Goal: Task Accomplishment & Management: Manage account settings

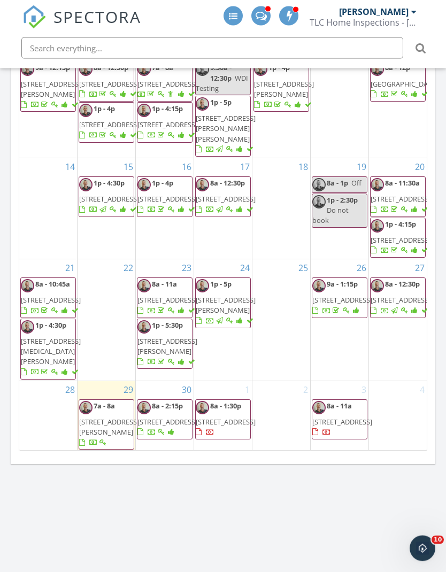
scroll to position [528, 0]
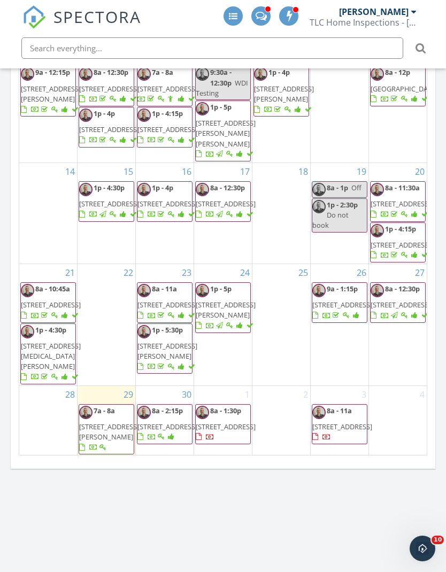
click at [12, 541] on div "Map 1 + − TX 123, I 35 77.2 km, 1 h 5 min Head northwest on North Highway 123 B…" at bounding box center [223, 100] width 446 height 972
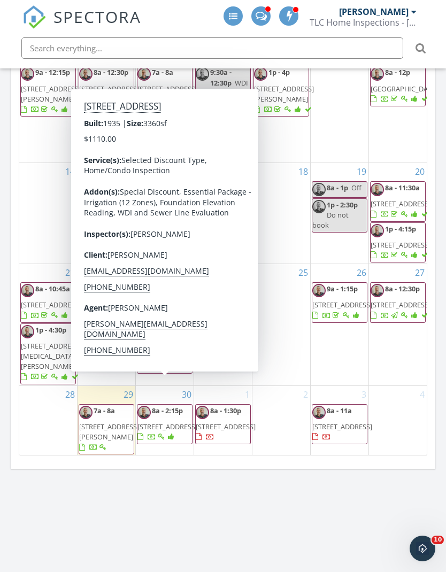
click at [176, 421] on span "223 Northeast 1st St , Smithville 78957" at bounding box center [167, 426] width 60 height 10
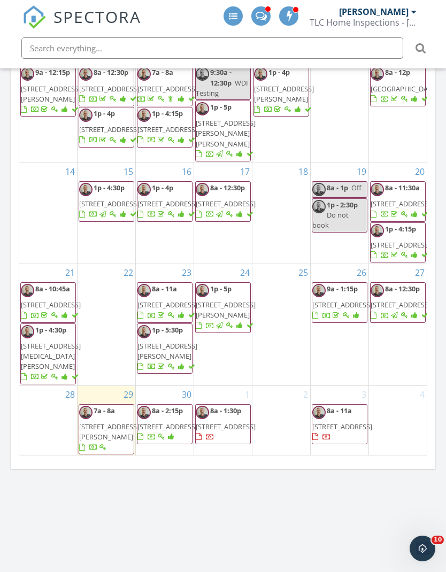
click at [313, 296] on div "26 9a - 1:15p 15102 Mule Tree St , San Antonio 78232" at bounding box center [339, 324] width 58 height 121
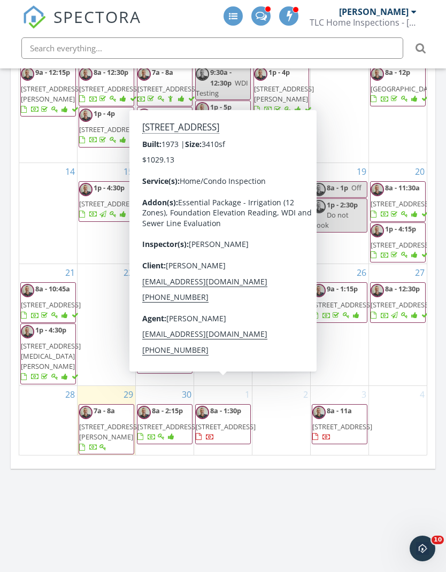
click at [227, 421] on span "2715 Marlborough Dr , San Antonio 78230" at bounding box center [226, 426] width 60 height 10
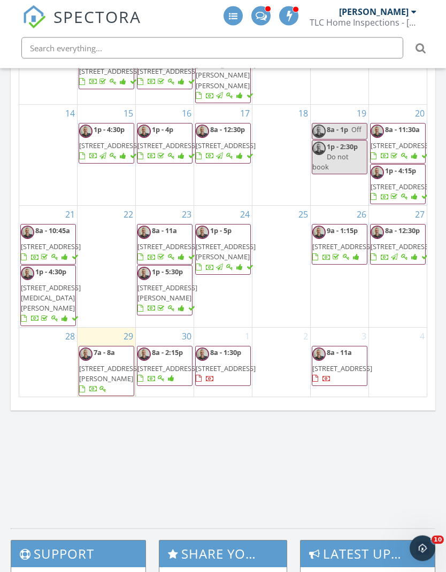
scroll to position [586, 0]
click at [286, 373] on div "2" at bounding box center [281, 362] width 58 height 70
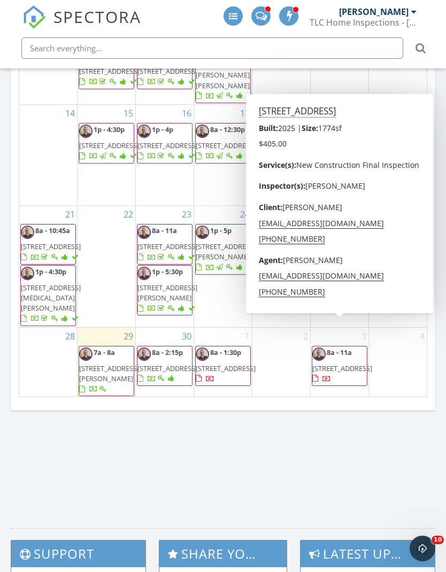
click at [331, 363] on span "141 Capernaum Ct, Mountain City 78610" at bounding box center [342, 368] width 60 height 10
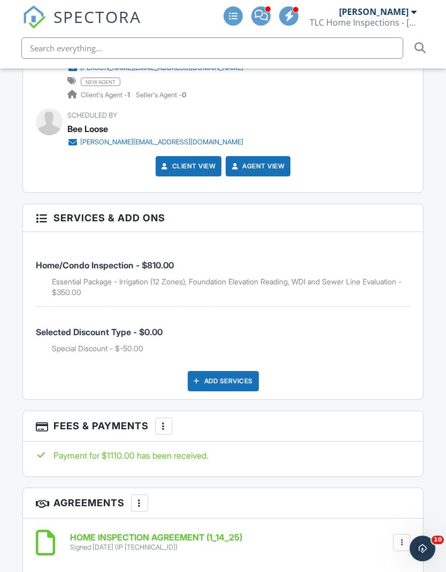
scroll to position [3294, 0]
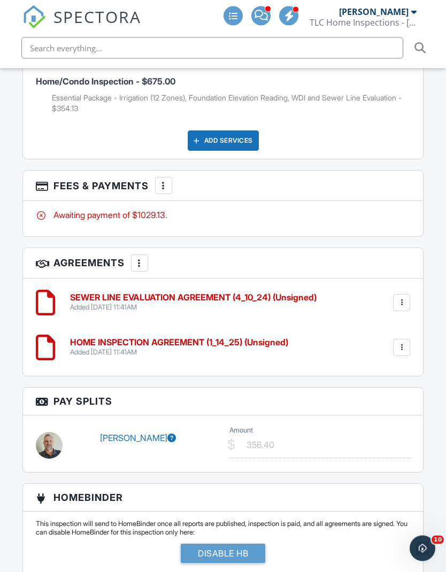
scroll to position [3256, 0]
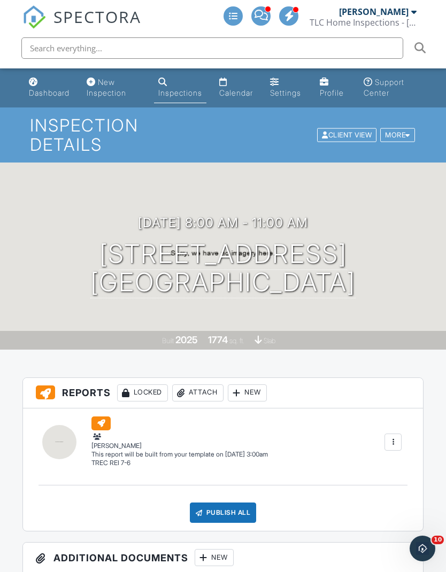
click at [324, 439] on div "(Untitled report) TREC REI 7-6 Clay Wright Edit View TREC REI 7-6 Clay Wright T…" at bounding box center [246, 441] width 323 height 51
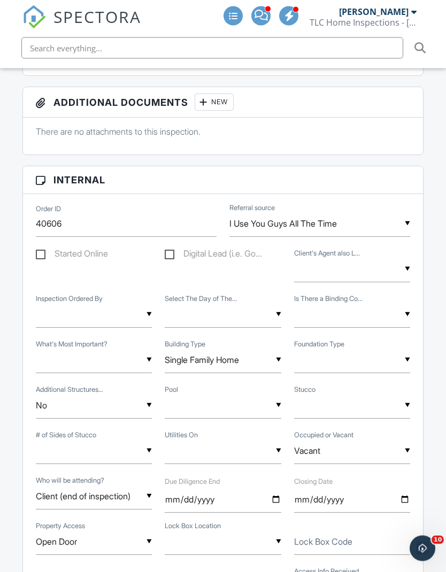
scroll to position [458, 0]
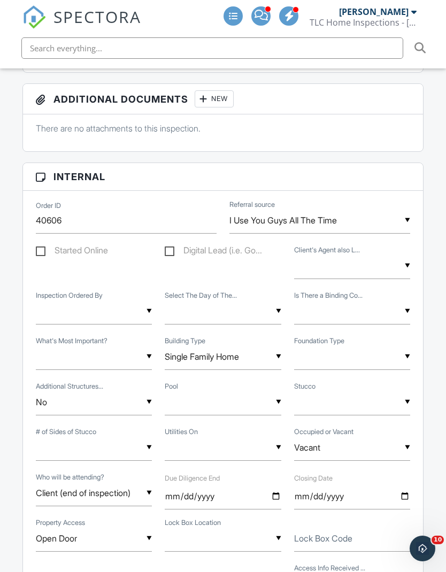
click at [344, 517] on div "▼ Open Door Supra Lockbox Combo Code Lockbox ShowingTime/Supra Open Door Client…" at bounding box center [222, 539] width 387 height 45
click at [363, 483] on input "date" at bounding box center [352, 496] width 116 height 26
type input "2025-09-29"
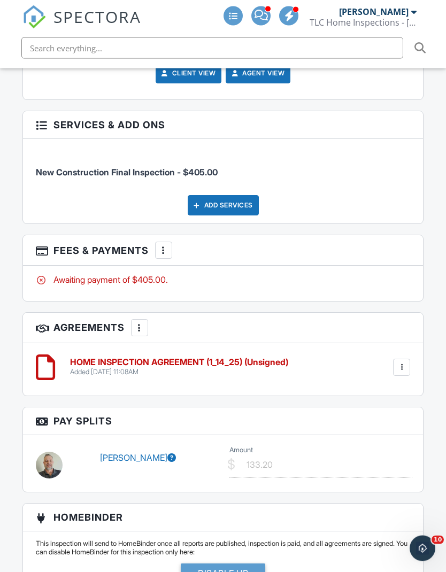
scroll to position [2933, 0]
